Goal: Task Accomplishment & Management: Manage account settings

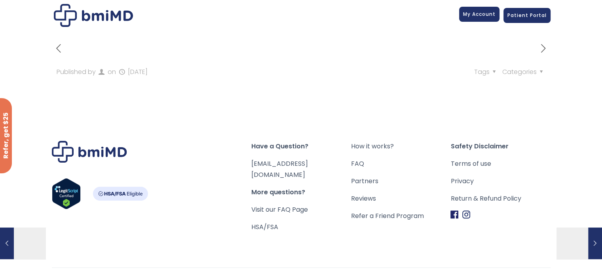
click at [476, 15] on span "My Account" at bounding box center [479, 14] width 32 height 7
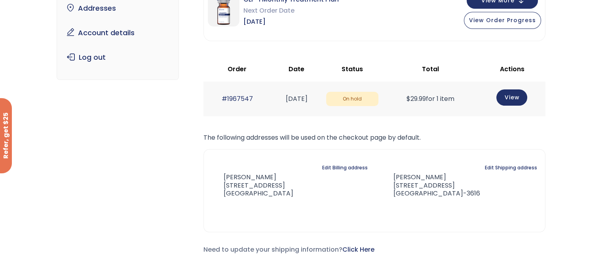
scroll to position [101, 0]
click at [519, 100] on link "View" at bounding box center [511, 97] width 31 height 16
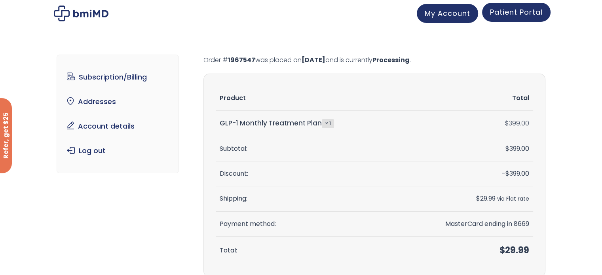
click at [509, 17] on link "Patient Portal" at bounding box center [516, 12] width 68 height 19
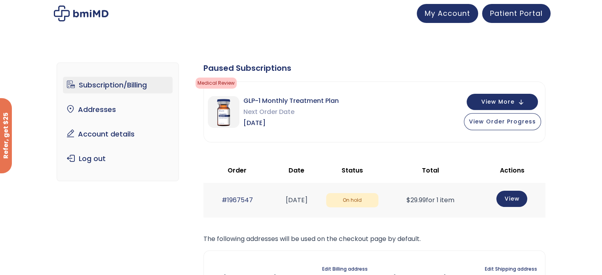
scroll to position [33, 0]
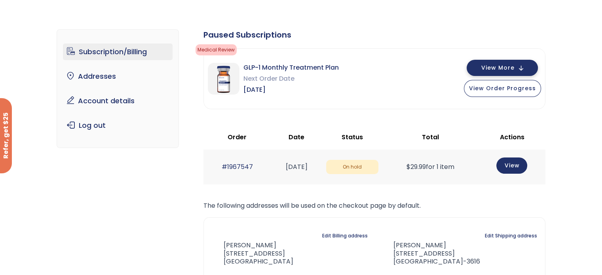
click at [519, 71] on button "View More" at bounding box center [501, 68] width 71 height 16
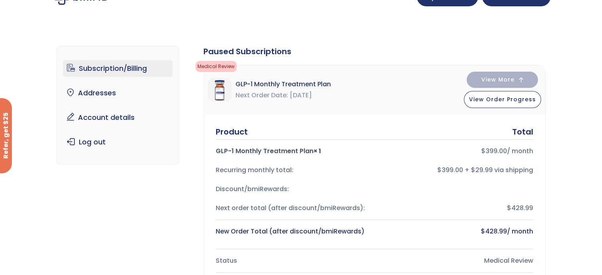
scroll to position [0, 0]
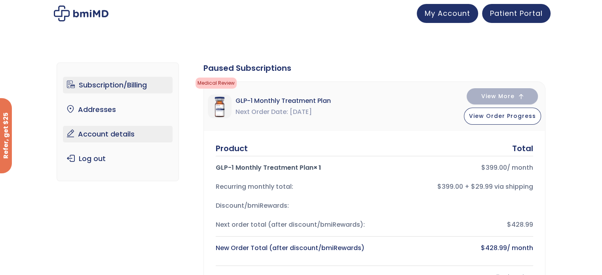
click at [128, 131] on link "Account details" at bounding box center [118, 134] width 110 height 17
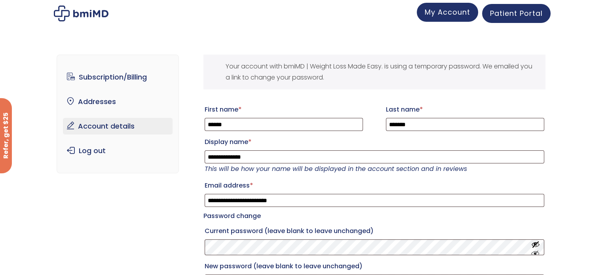
click at [443, 13] on span "My Account" at bounding box center [446, 12] width 45 height 10
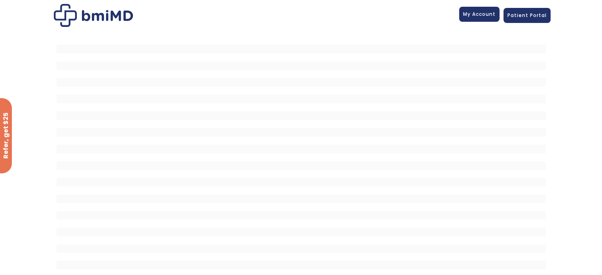
click at [480, 16] on span "My Account" at bounding box center [479, 14] width 32 height 7
